Goal: Task Accomplishment & Management: Manage account settings

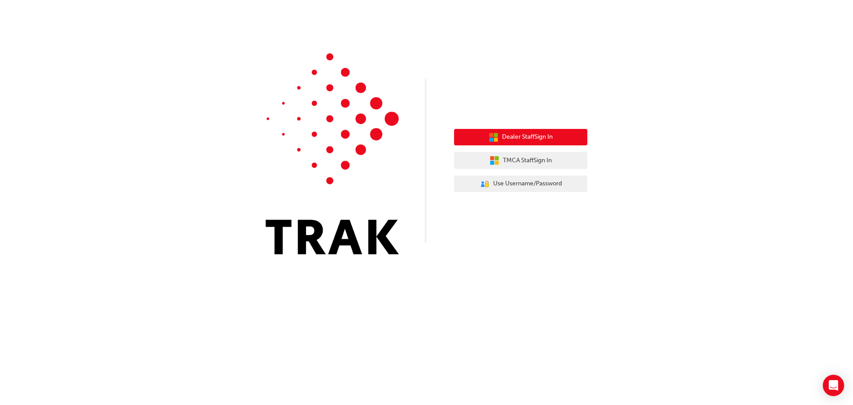
click at [523, 142] on span "Dealer Staff Sign In" at bounding box center [527, 137] width 51 height 10
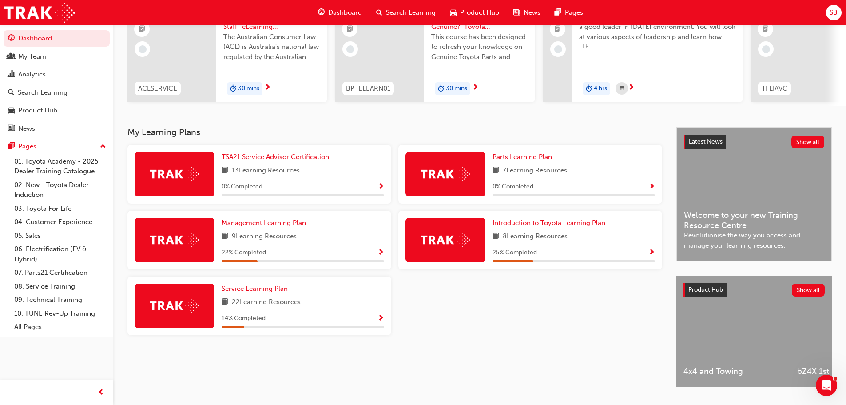
scroll to position [126, 0]
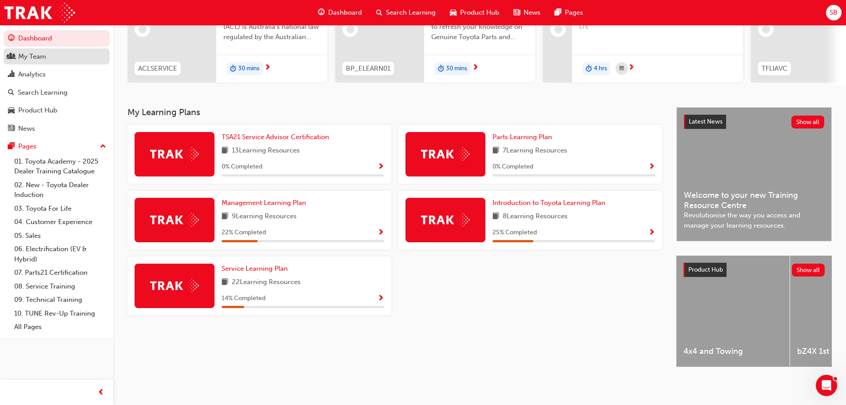
click at [38, 53] on div "My Team" at bounding box center [32, 57] width 28 height 10
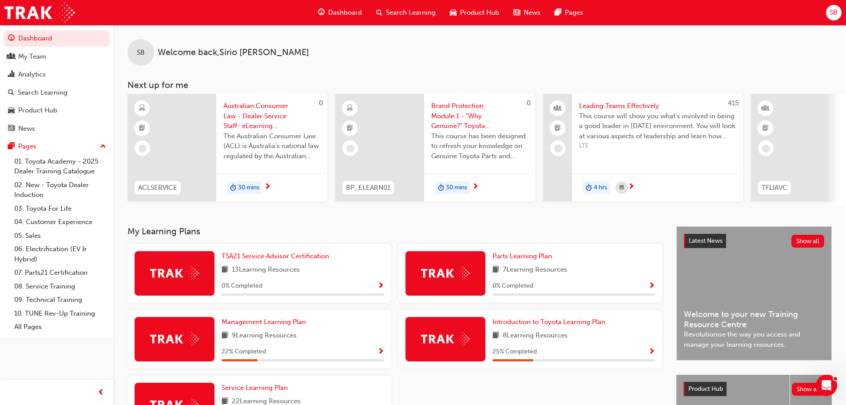
click at [834, 12] on span "SB" at bounding box center [834, 13] width 8 height 10
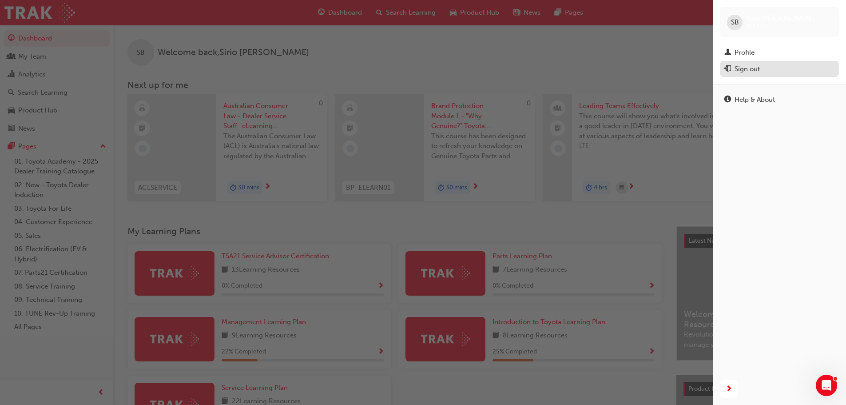
click at [747, 67] on div "Sign out" at bounding box center [747, 69] width 25 height 10
